Goal: Task Accomplishment & Management: Complete application form

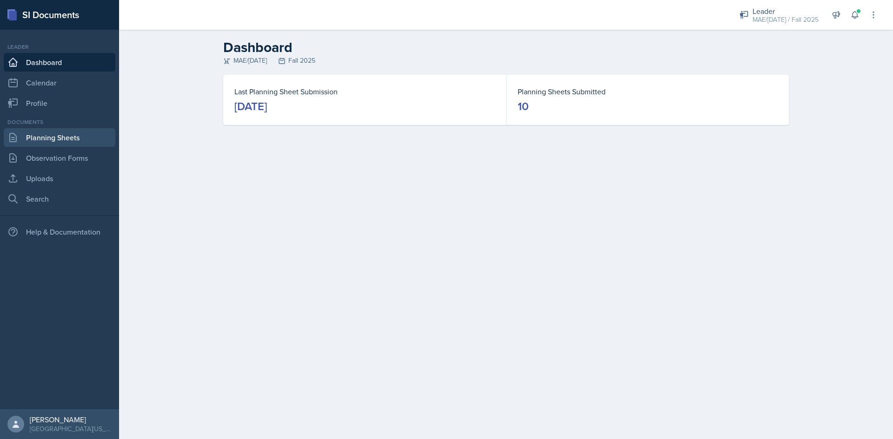
click at [53, 139] on link "Planning Sheets" at bounding box center [60, 137] width 112 height 19
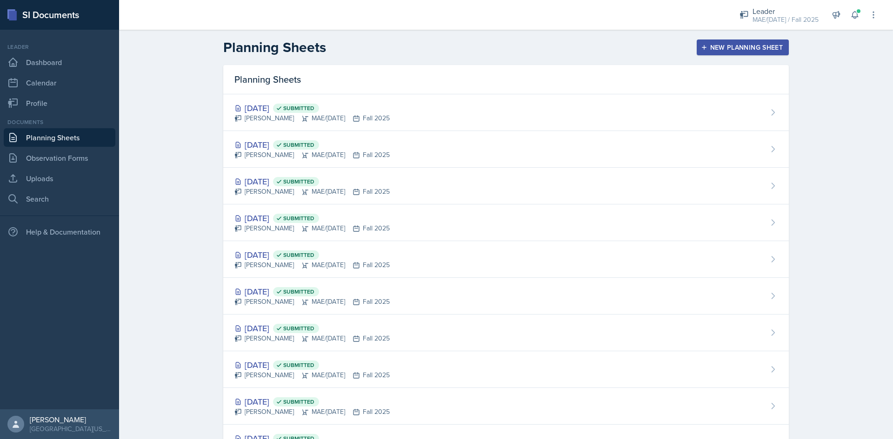
click at [734, 51] on div "New Planning Sheet" at bounding box center [742, 47] width 80 height 7
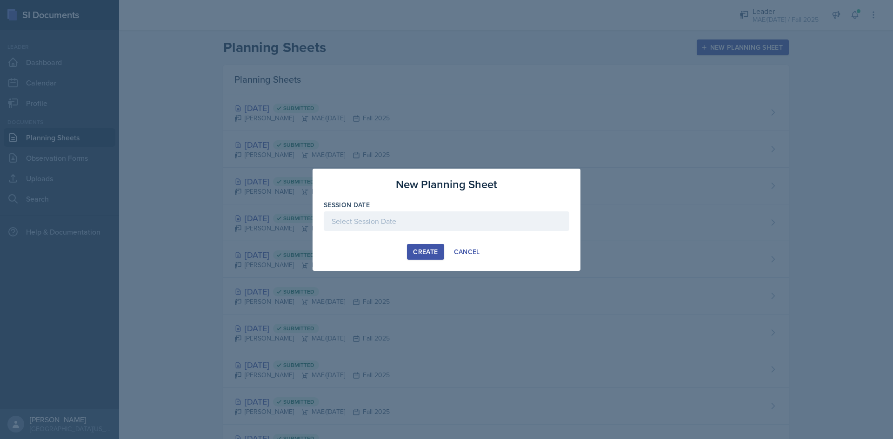
click at [409, 226] on div at bounding box center [446, 222] width 245 height 20
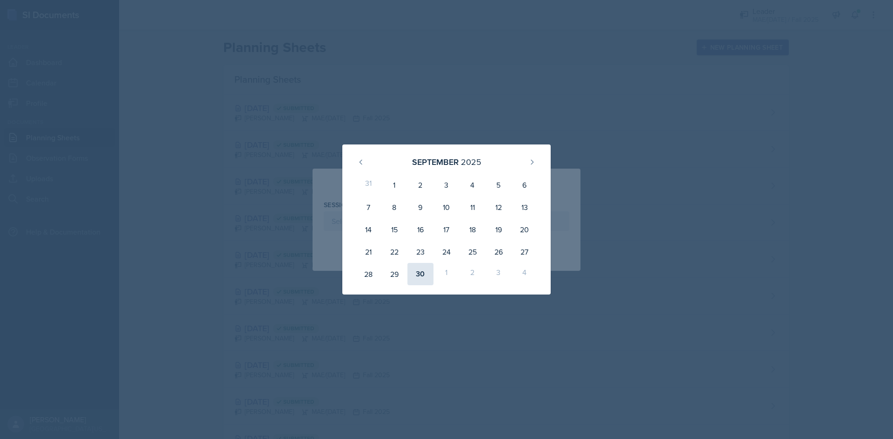
click at [420, 268] on div "30" at bounding box center [420, 274] width 26 height 22
type input "[DATE]"
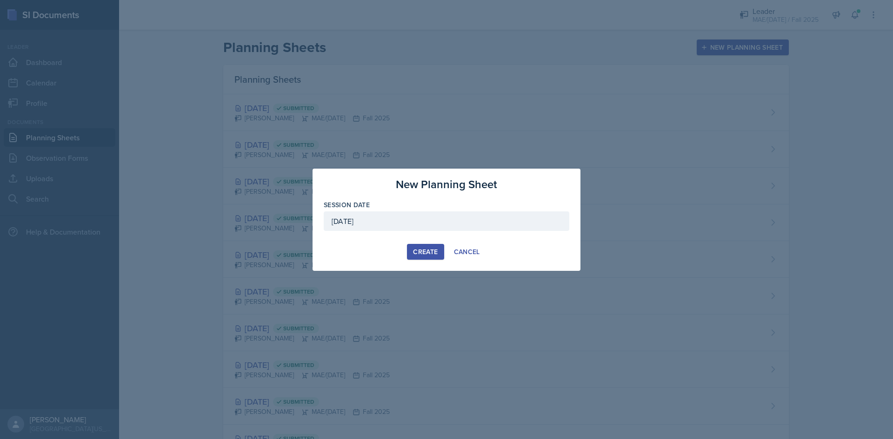
click at [428, 248] on div "Create" at bounding box center [425, 251] width 25 height 7
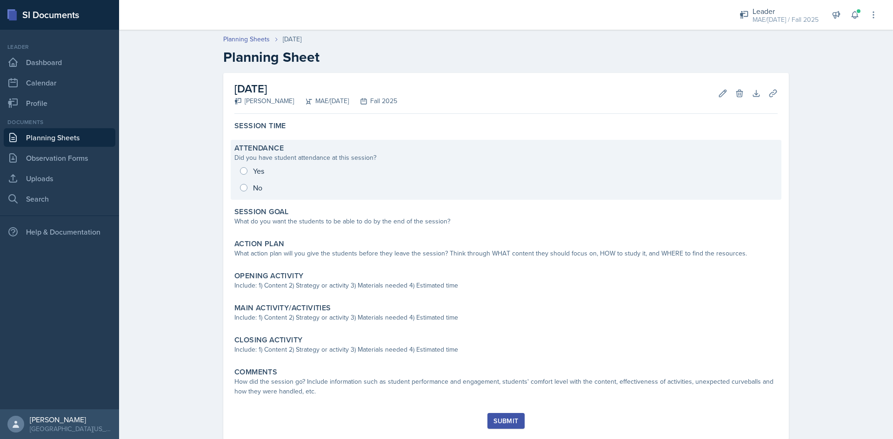
click at [245, 171] on div "Yes No" at bounding box center [505, 179] width 543 height 33
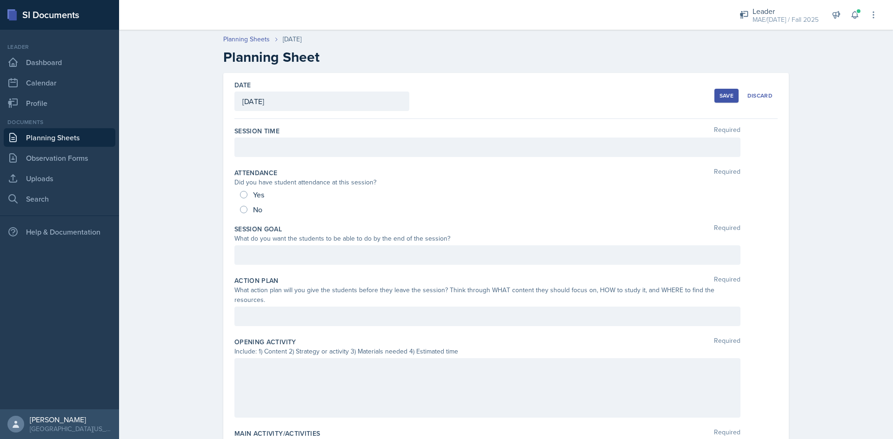
click at [258, 142] on div at bounding box center [487, 148] width 506 height 20
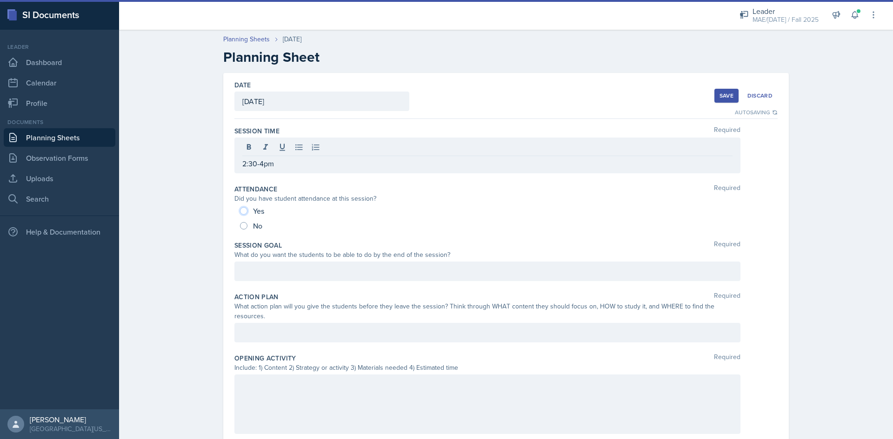
click at [240, 209] on input "Yes" at bounding box center [243, 210] width 7 height 7
radio input "true"
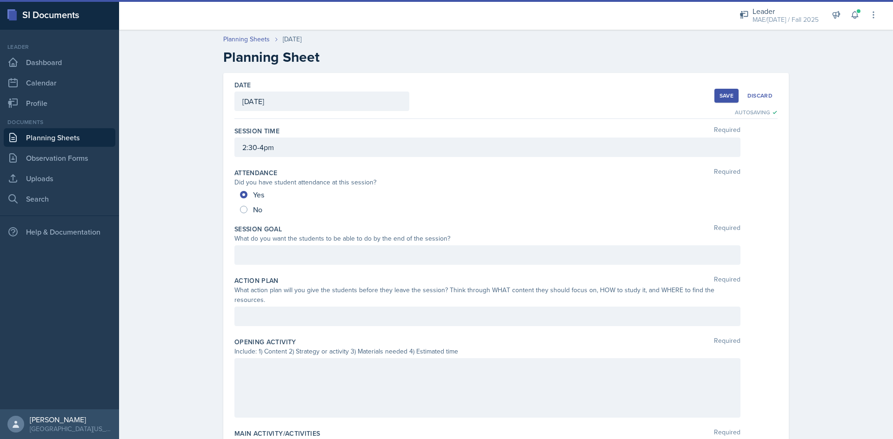
click at [245, 252] on div at bounding box center [487, 255] width 506 height 20
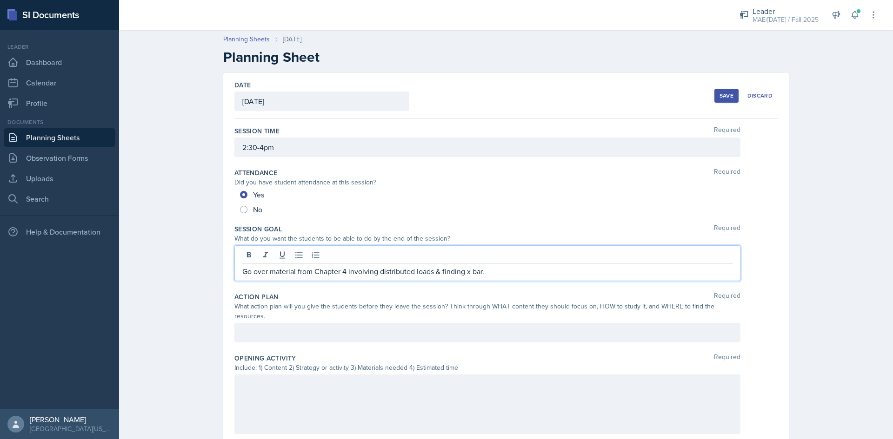
click at [271, 323] on div at bounding box center [487, 333] width 506 height 20
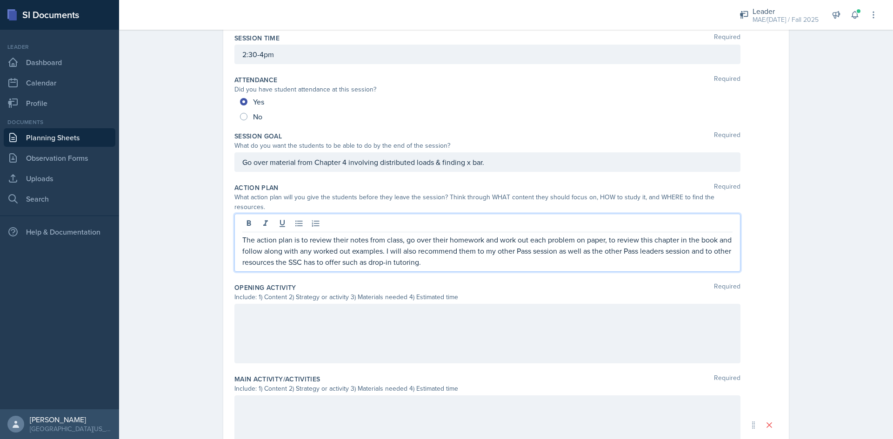
scroll to position [139, 0]
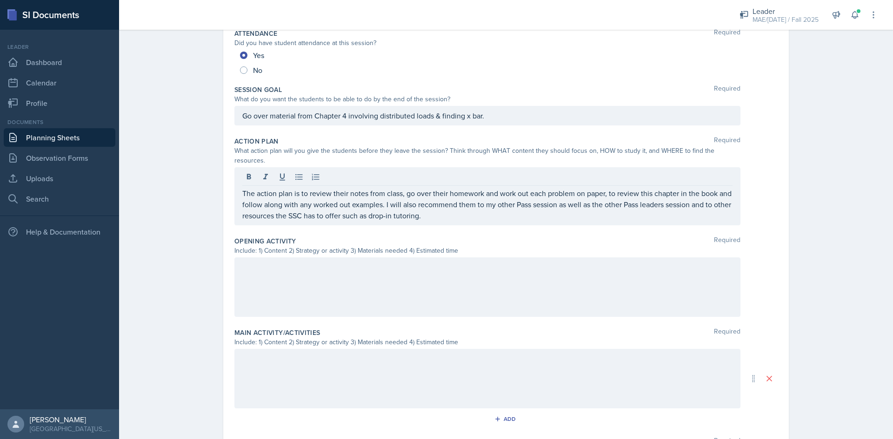
click at [347, 273] on div at bounding box center [487, 288] width 506 height 60
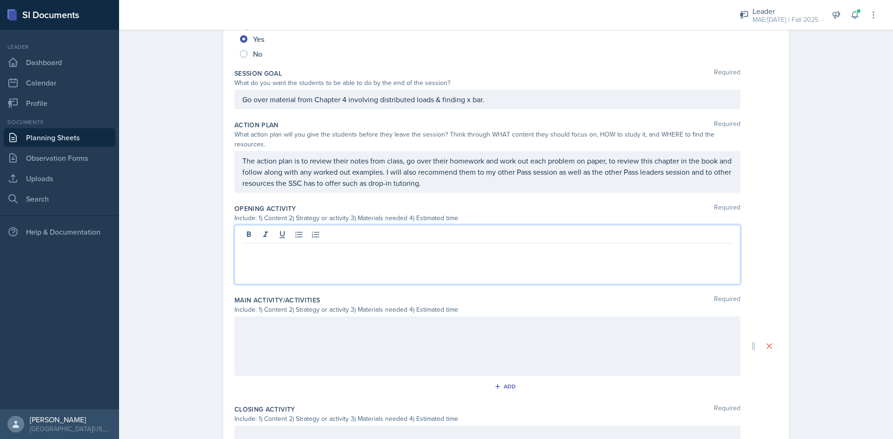
paste div
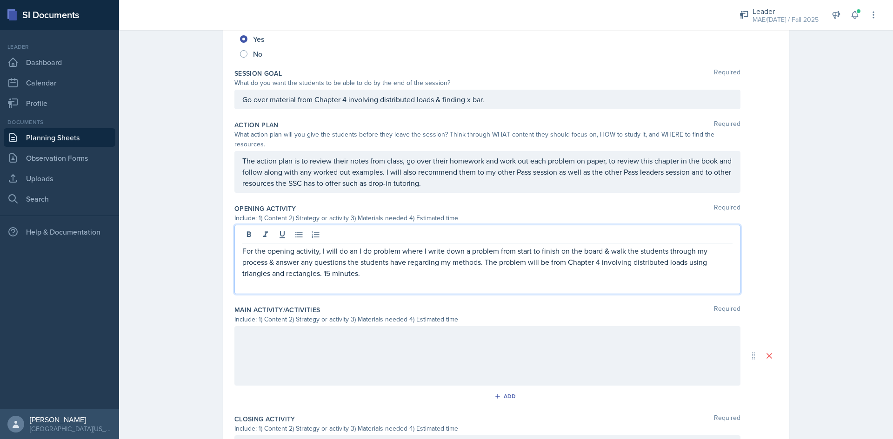
click at [291, 332] on div at bounding box center [487, 356] width 506 height 60
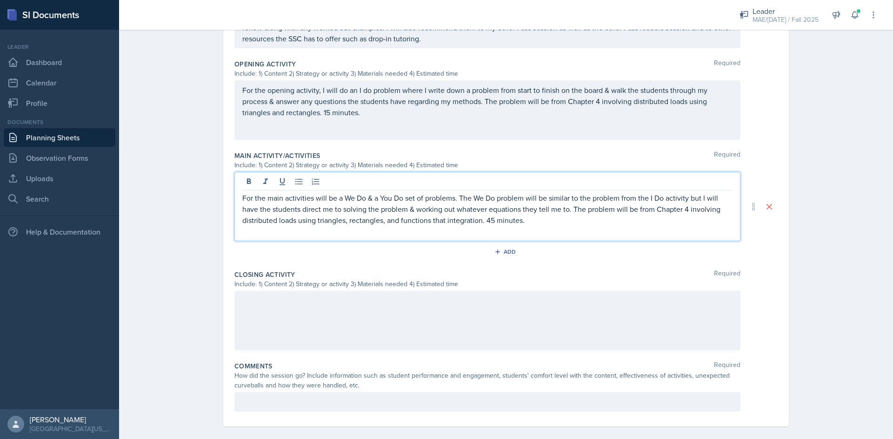
click at [258, 321] on div at bounding box center [487, 321] width 506 height 60
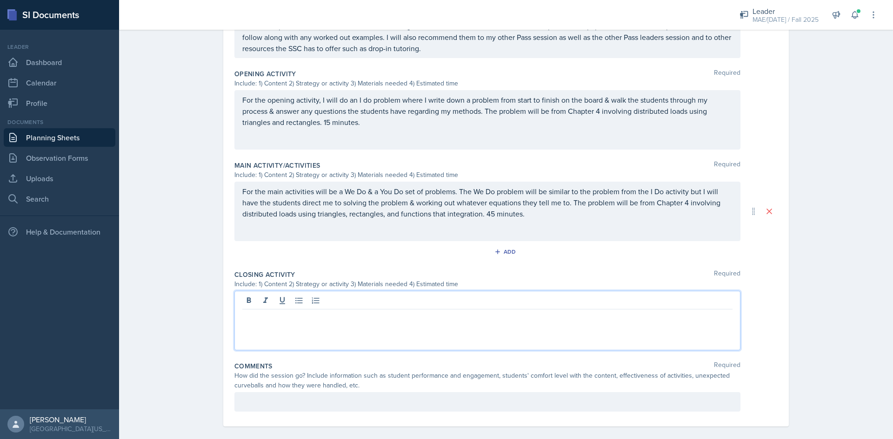
paste div
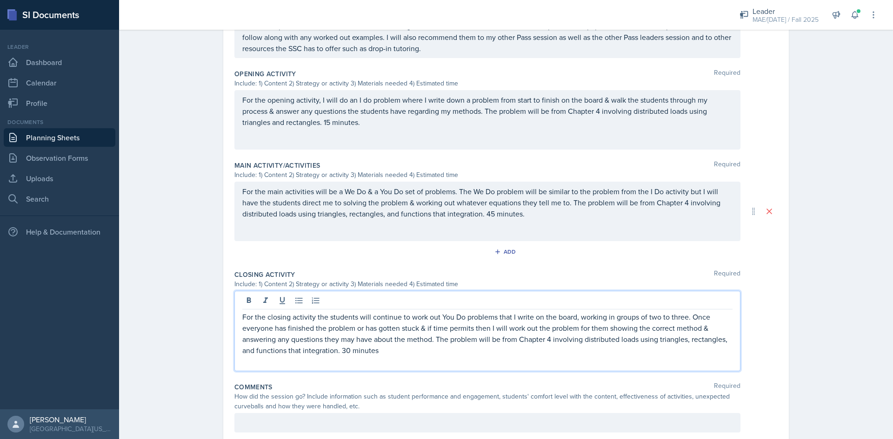
scroll to position [307, 0]
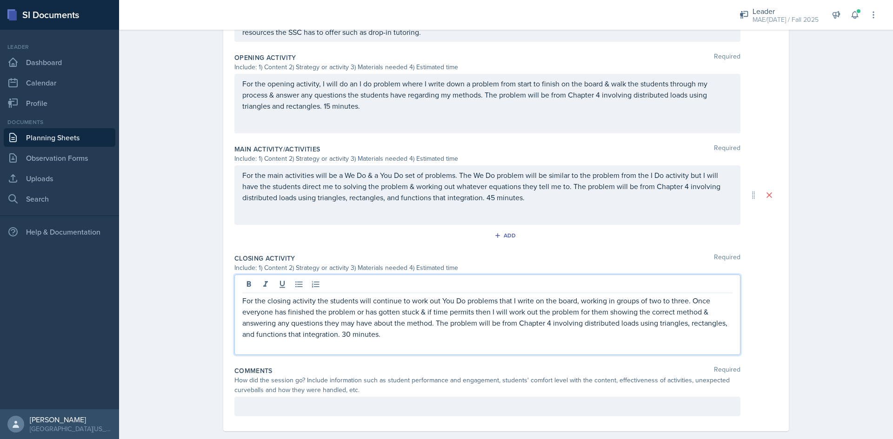
click at [244, 397] on div at bounding box center [487, 407] width 506 height 20
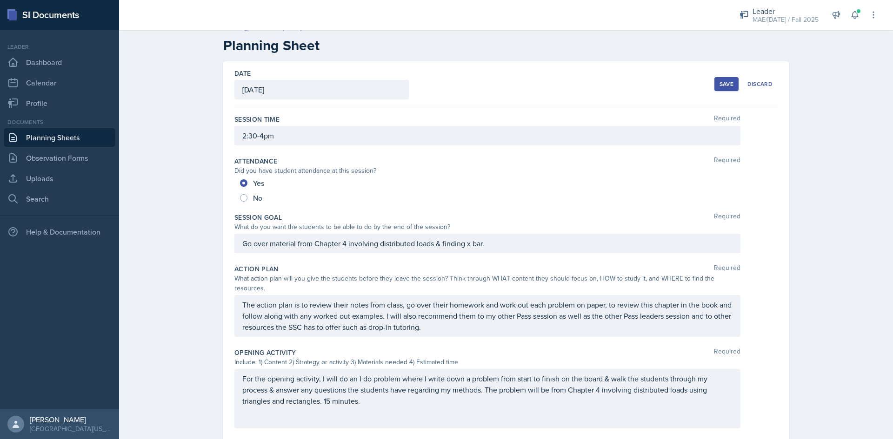
scroll to position [0, 0]
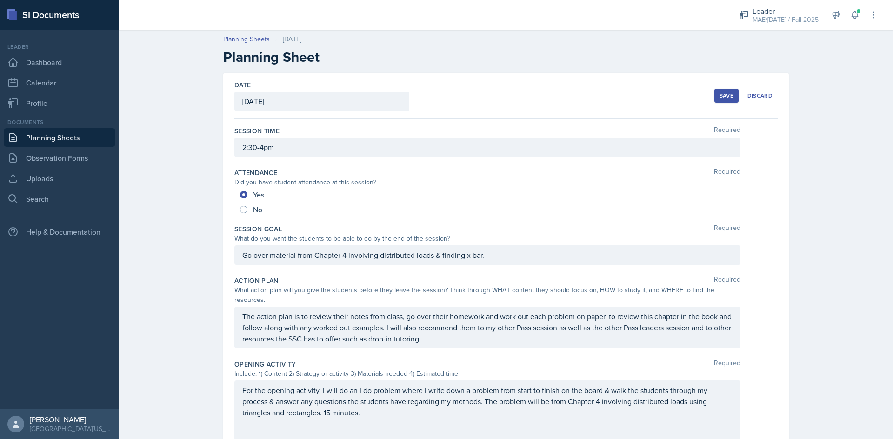
click at [728, 92] on div "Save" at bounding box center [726, 95] width 14 height 7
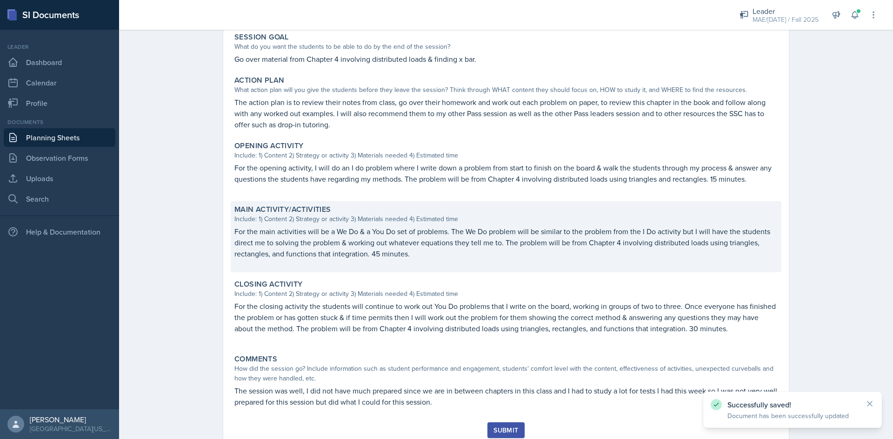
scroll to position [218, 0]
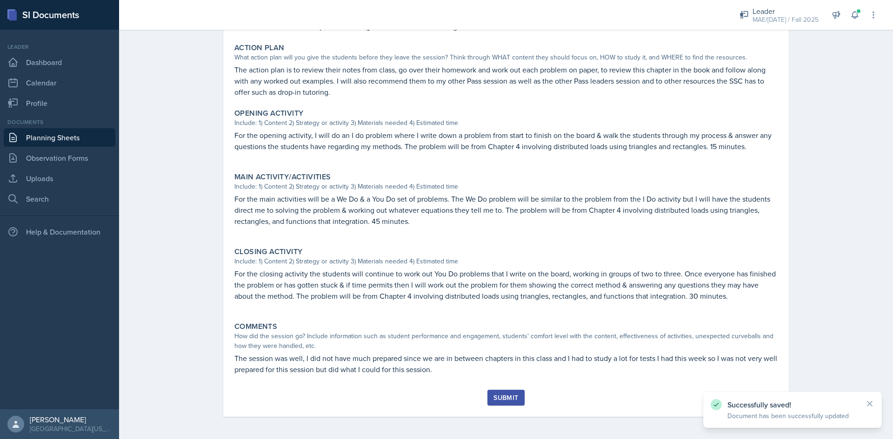
click at [506, 397] on div "Submit" at bounding box center [505, 397] width 25 height 7
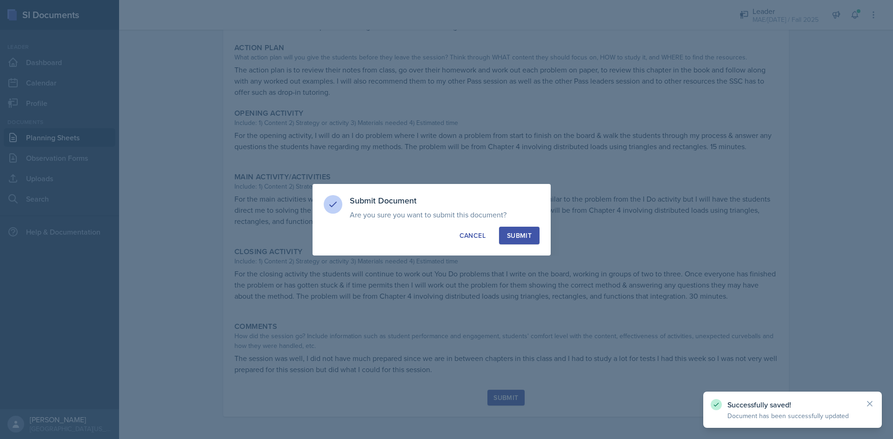
click at [516, 244] on button "Submit" at bounding box center [519, 236] width 40 height 18
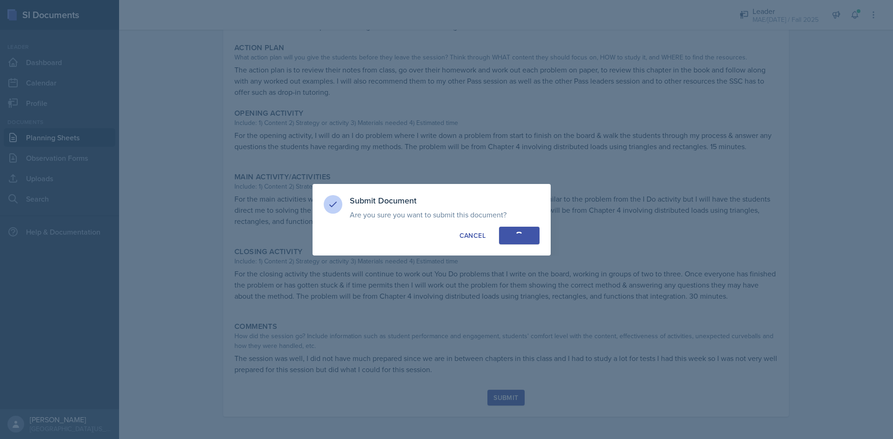
radio input "true"
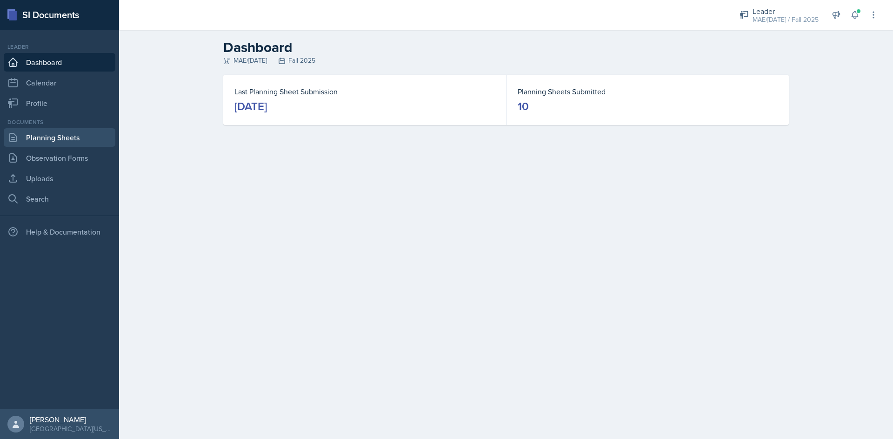
click at [79, 139] on link "Planning Sheets" at bounding box center [60, 137] width 112 height 19
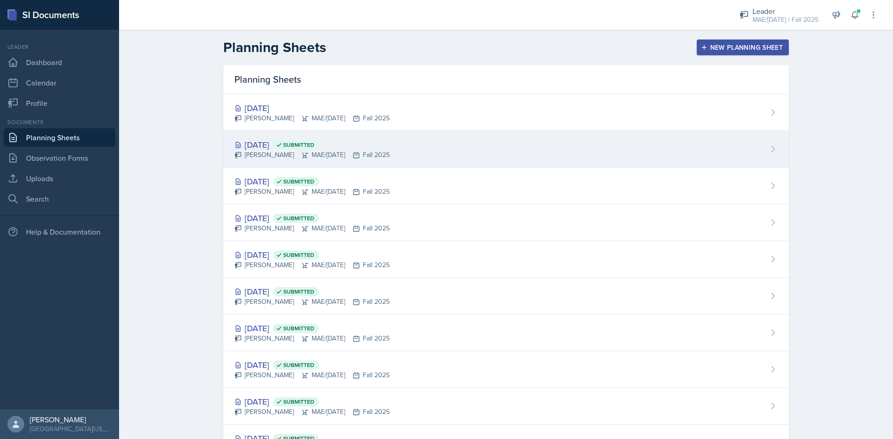
click at [279, 156] on div "[PERSON_NAME] MAE/[DATE] Fall 2025" at bounding box center [311, 155] width 155 height 10
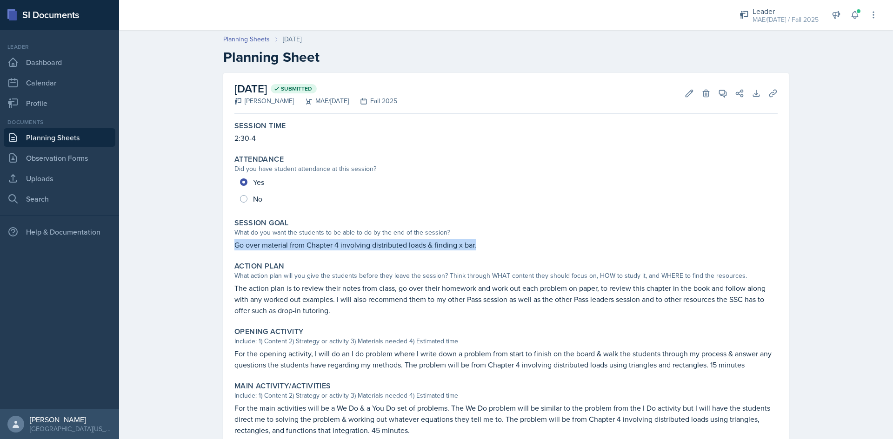
drag, startPoint x: 225, startPoint y: 244, endPoint x: 499, endPoint y: 251, distance: 274.4
click at [499, 251] on div "[DATE] Submitted [PERSON_NAME] MAE/[DATE] Fall 2025 Edit Delete View Comments C…" at bounding box center [505, 330] width 565 height 515
copy p "Go over material from Chapter 4 involving distributed loads & finding x bar."
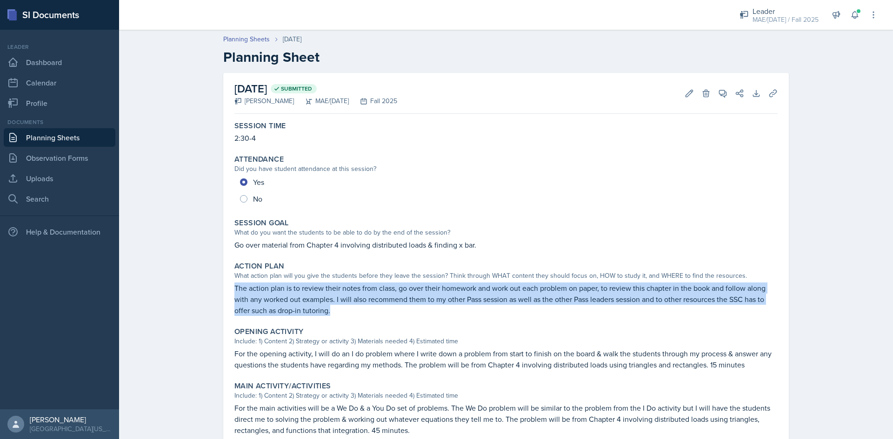
drag, startPoint x: 232, startPoint y: 285, endPoint x: 342, endPoint y: 310, distance: 113.0
click at [342, 310] on p "The action plan is to review their notes from class, go over their homework and…" at bounding box center [505, 299] width 543 height 33
copy p "The action plan is to review their notes from class, go over their homework and…"
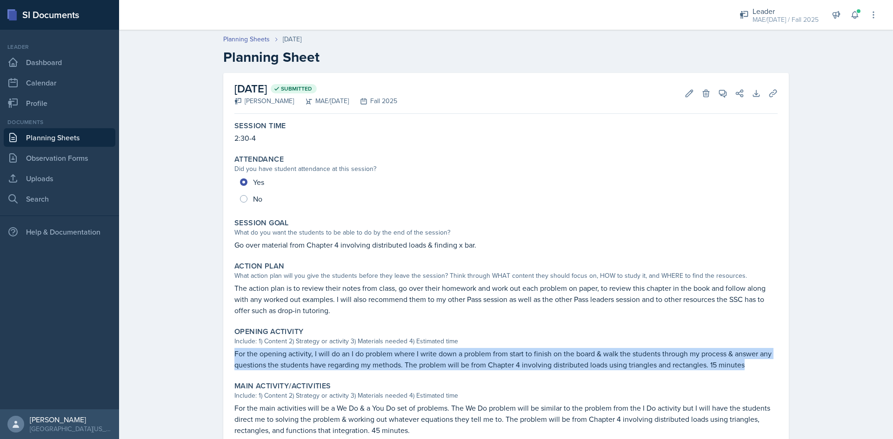
drag, startPoint x: 223, startPoint y: 351, endPoint x: 766, endPoint y: 367, distance: 543.2
click at [766, 367] on div "[DATE] Submitted [PERSON_NAME] MAE/[DATE] Fall 2025 Edit Delete View Comments C…" at bounding box center [505, 330] width 565 height 515
copy p "For the opening activity, I will do an I do problem where I write down a proble…"
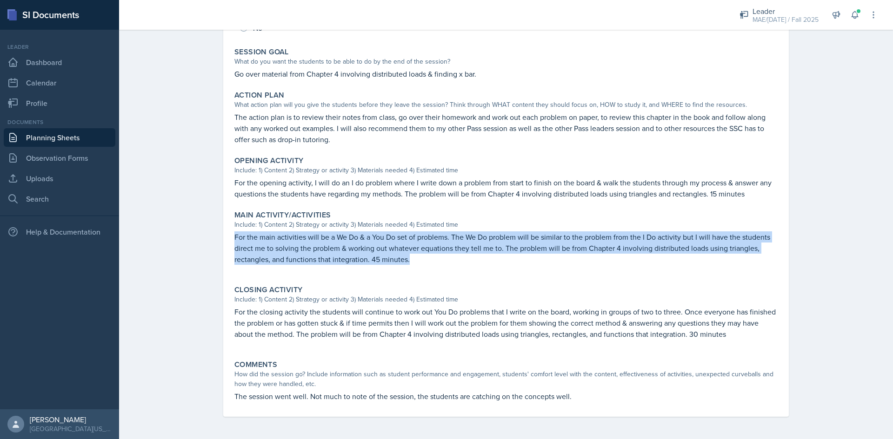
drag, startPoint x: 223, startPoint y: 239, endPoint x: 410, endPoint y: 269, distance: 190.1
click at [410, 269] on div "[DATE] Submitted [PERSON_NAME] MAE/[DATE] Fall 2025 Edit Delete View Comments C…" at bounding box center [505, 159] width 565 height 515
copy p "For the main activities will be a We Do & a You Do set of problems. The We Do p…"
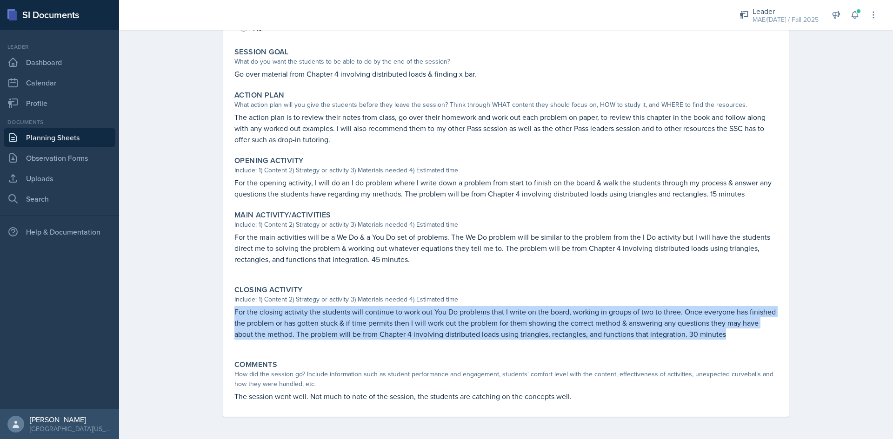
drag, startPoint x: 227, startPoint y: 309, endPoint x: 759, endPoint y: 328, distance: 532.2
click at [758, 329] on div "Closing Activity Include: 1) Content 2) Strategy or activity 3) Materials neede…" at bounding box center [506, 317] width 550 height 71
copy p "For the closing activity the students will continue to work out You Do problems…"
